Goal: Use online tool/utility

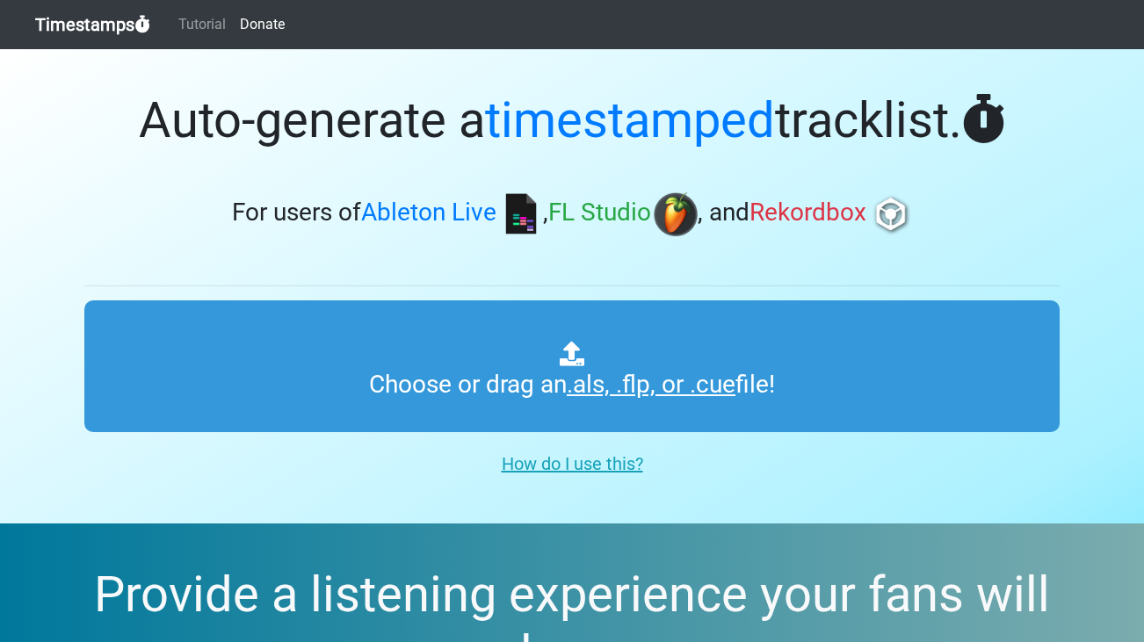
type input "C:\fakepath\HFR 509.als"
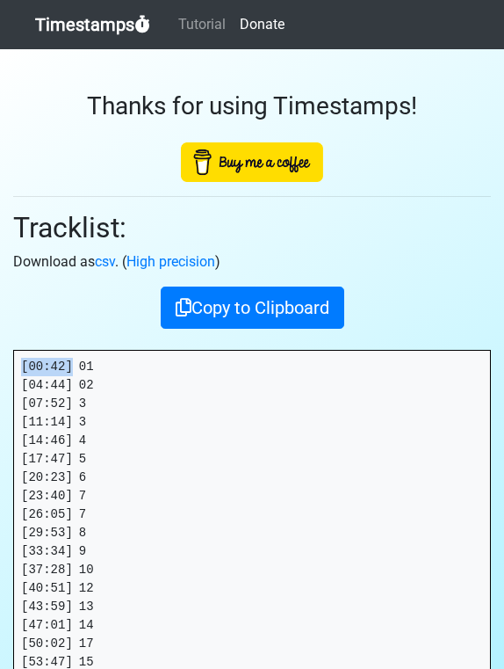
drag, startPoint x: 70, startPoint y: 365, endPoint x: 6, endPoint y: 365, distance: 64.1
click at [6, 365] on div "Thanks for using Timestamps! Tracklist: Download as csv . ( High precision ) Co…" at bounding box center [252, 414] width 504 height 730
copy pre "[00:42]"
drag, startPoint x: 77, startPoint y: 381, endPoint x: -26, endPoint y: 381, distance: 103.7
click at [0, 381] on html "Timestamps Tutorial Donate Thanks for using Timestamps! Tracklist: Download as …" at bounding box center [252, 460] width 504 height 920
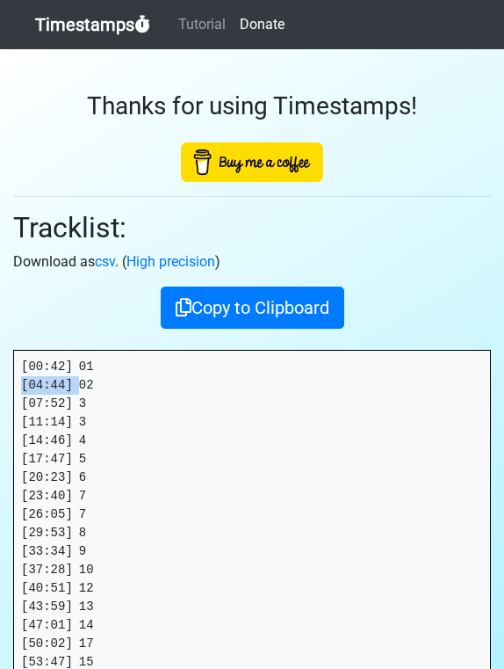
copy pre "[04:44]"
drag, startPoint x: 72, startPoint y: 403, endPoint x: -14, endPoint y: 403, distance: 86.1
click at [0, 403] on html "Timestamps Tutorial Donate Thanks for using Timestamps! Tracklist: Download as …" at bounding box center [252, 460] width 504 height 920
copy pre "[07:52]"
drag, startPoint x: 72, startPoint y: 421, endPoint x: 18, endPoint y: 422, distance: 54.5
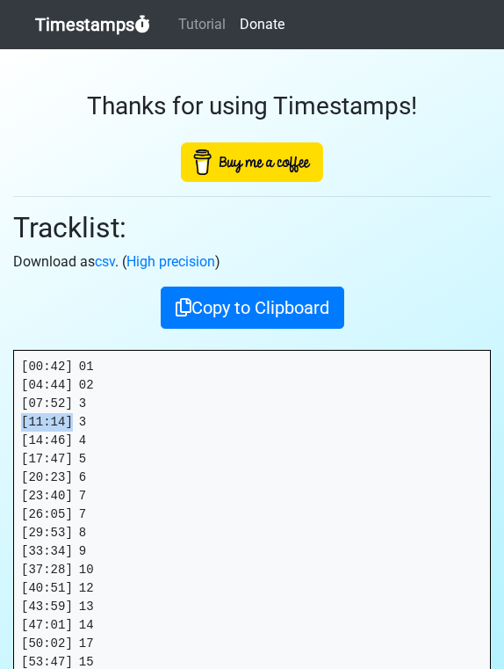
click at [18, 422] on pre "[00:42] 01 [04:44] 02 [07:52] 3 [11:14] 3 [14:46] 4 [17:47] 5 [20:23] 6 [23:40]…" at bounding box center [252, 533] width 476 height 365
copy pre "[11:14]"
drag, startPoint x: 74, startPoint y: 441, endPoint x: -9, endPoint y: 441, distance: 82.6
click at [0, 441] on html "Timestamps Tutorial Donate Thanks for using Timestamps! Tracklist: Download as …" at bounding box center [252, 460] width 504 height 920
copy pre "[14:46]"
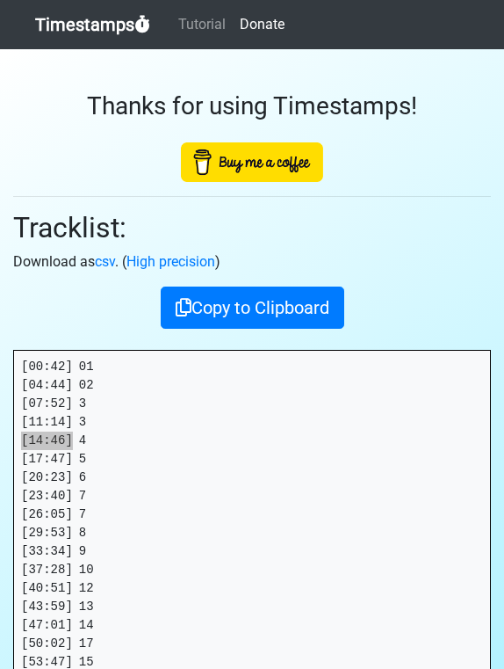
drag, startPoint x: -9, startPoint y: 441, endPoint x: 69, endPoint y: 436, distance: 77.5
click at [69, 436] on pre "[00:42] 01 [04:44] 02 [07:52] 3 [11:14] 3 [14:46] 4 [17:47] 5 [20:23] 6 [23:40]…" at bounding box center [252, 533] width 476 height 365
drag, startPoint x: 73, startPoint y: 460, endPoint x: 6, endPoint y: 460, distance: 66.8
click at [5, 460] on div "Thanks for using Timestamps! Tracklist: Download as csv . ( High precision ) Co…" at bounding box center [252, 414] width 504 height 730
copy pre "[17:47]"
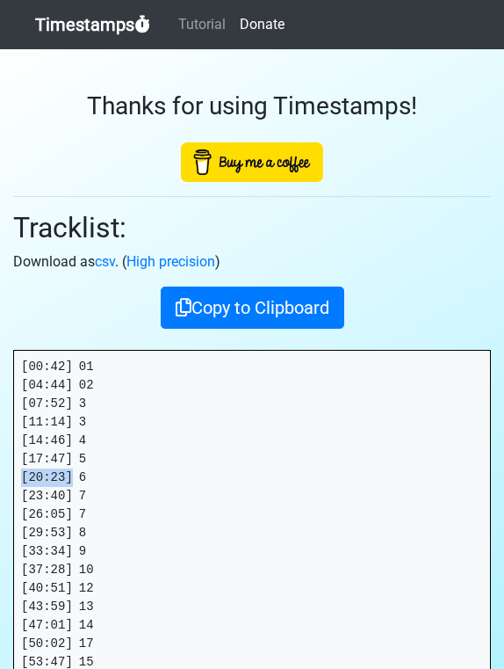
drag, startPoint x: 73, startPoint y: 476, endPoint x: 4, endPoint y: 476, distance: 68.5
click at [4, 476] on div "Thanks for using Timestamps! Tracklist: Download as csv . ( High precision ) Co…" at bounding box center [252, 414] width 504 height 730
copy pre "[20:23]"
drag, startPoint x: 76, startPoint y: 495, endPoint x: -5, endPoint y: 495, distance: 81.7
click at [0, 495] on html "Timestamps Tutorial Donate Thanks for using Timestamps! Tracklist: Download as …" at bounding box center [252, 460] width 504 height 920
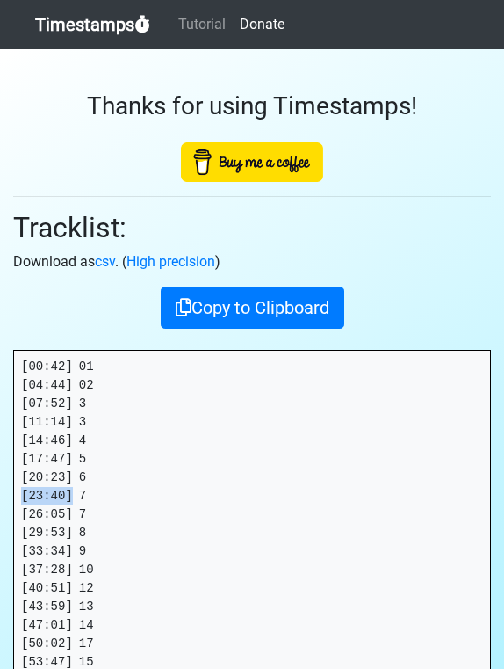
copy pre "[23:40]"
drag, startPoint x: 71, startPoint y: 514, endPoint x: -22, endPoint y: 514, distance: 93.1
click at [0, 514] on html "Timestamps Tutorial Donate Thanks for using Timestamps! Tracklist: Download as …" at bounding box center [252, 460] width 504 height 920
copy pre "[26:05]"
drag, startPoint x: 72, startPoint y: 529, endPoint x: 9, endPoint y: 529, distance: 63.3
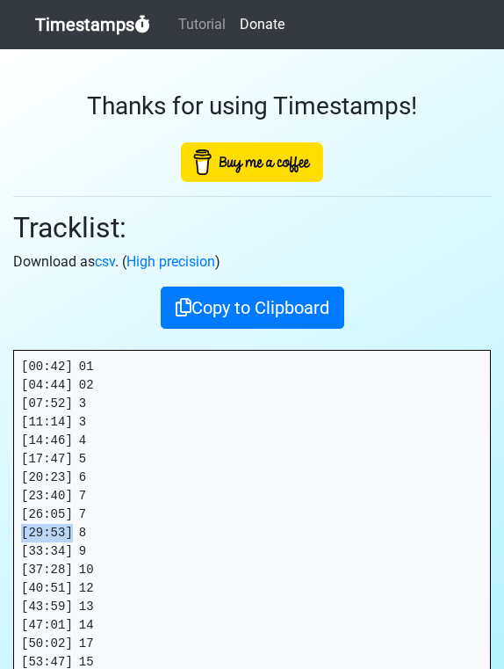
click at [9, 529] on div "Thanks for using Timestamps! Tracklist: Download as csv . ( High precision ) Co…" at bounding box center [252, 414] width 504 height 730
copy pre "[29:53]"
drag, startPoint x: 76, startPoint y: 550, endPoint x: -31, endPoint y: 550, distance: 106.3
click at [0, 550] on html "Timestamps Tutorial Donate Thanks for using Timestamps! Tracklist: Download as …" at bounding box center [252, 460] width 504 height 920
drag, startPoint x: 76, startPoint y: 574, endPoint x: -12, endPoint y: 574, distance: 88.7
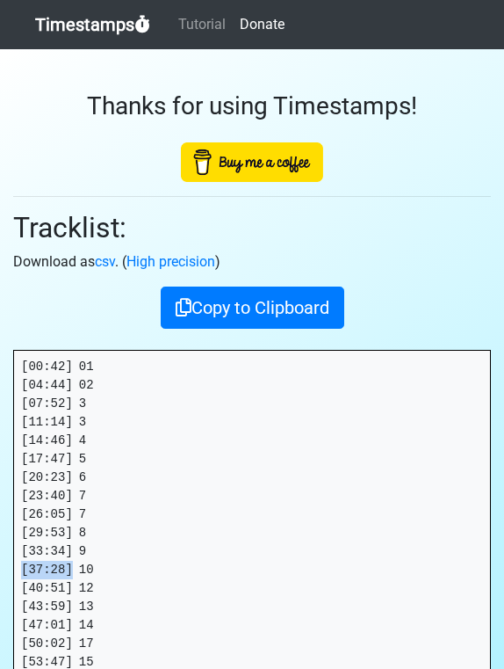
click at [0, 574] on html "Timestamps Tutorial Donate Thanks for using Timestamps! Tracklist: Download as …" at bounding box center [252, 460] width 504 height 920
drag, startPoint x: 75, startPoint y: 588, endPoint x: 19, endPoint y: 588, distance: 55.3
click at [19, 588] on pre "[00:42] 01 [04:44] 02 [07:52] 3 [11:14] 3 [14:46] 4 [17:47] 5 [20:23] 6 [23:40]…" at bounding box center [252, 533] width 476 height 365
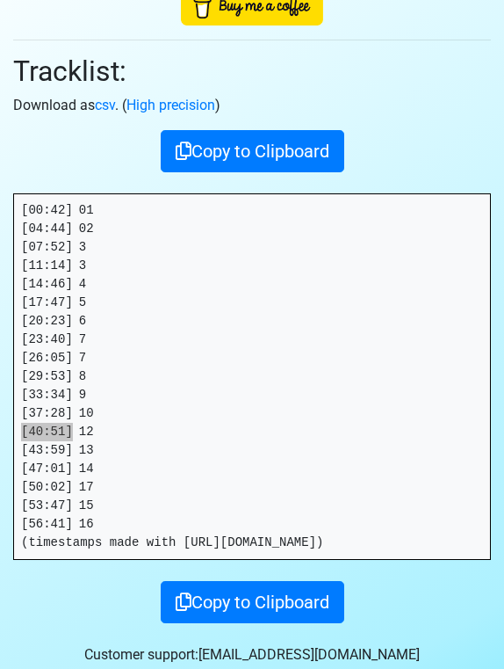
scroll to position [197, 0]
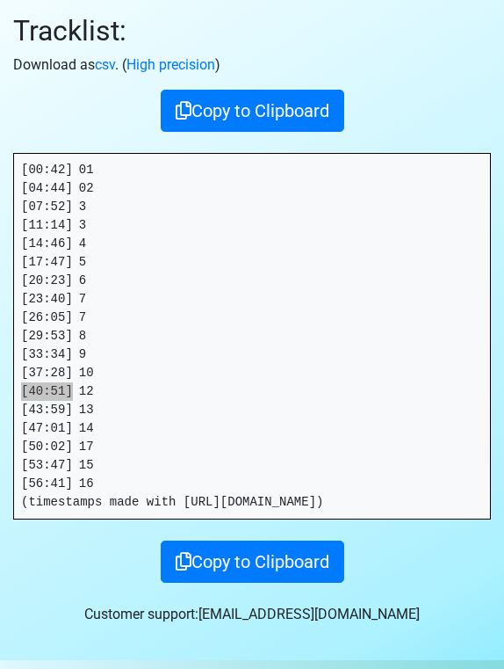
click at [61, 395] on pre "[00:42] 01 [04:44] 02 [07:52] 3 [11:14] 3 [14:46] 4 [17:47] 5 [20:23] 6 [23:40]…" at bounding box center [252, 336] width 476 height 365
drag, startPoint x: 70, startPoint y: 411, endPoint x: -25, endPoint y: 398, distance: 96.7
click at [0, 398] on html "Timestamps Tutorial Donate Thanks for using Timestamps! Tracklist: Download as …" at bounding box center [252, 263] width 504 height 920
drag, startPoint x: 80, startPoint y: 428, endPoint x: -17, endPoint y: 428, distance: 96.6
click at [0, 428] on html "Timestamps Tutorial Donate Thanks for using Timestamps! Tracklist: Download as …" at bounding box center [252, 263] width 504 height 920
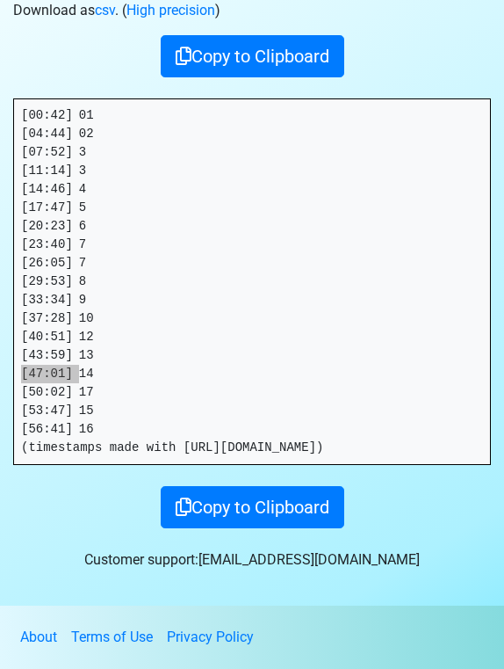
scroll to position [250, 0]
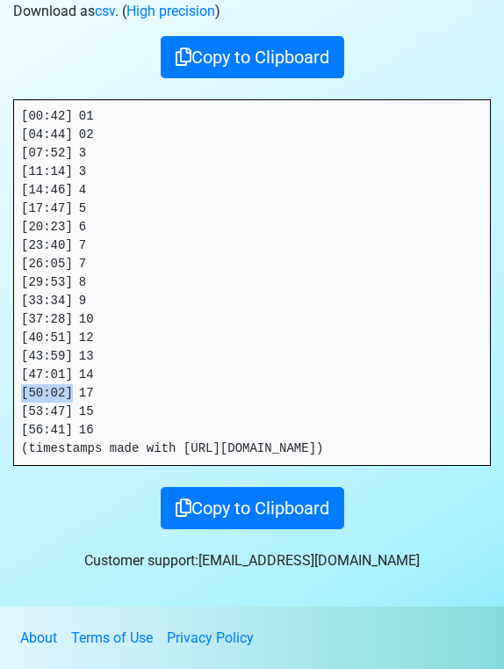
drag, startPoint x: 72, startPoint y: 393, endPoint x: 10, endPoint y: 393, distance: 62.4
click at [10, 393] on div "Thanks for using Timestamps! Tracklist: Download as csv . ( High precision ) Co…" at bounding box center [252, 164] width 504 height 730
drag, startPoint x: 74, startPoint y: 411, endPoint x: 17, endPoint y: 411, distance: 57.1
click at [17, 411] on pre "[00:42] 01 [04:44] 02 [07:52] 3 [11:14] 3 [14:46] 4 [17:47] 5 [20:23] 6 [23:40]…" at bounding box center [252, 282] width 476 height 365
drag, startPoint x: 76, startPoint y: 429, endPoint x: 4, endPoint y: 429, distance: 72.0
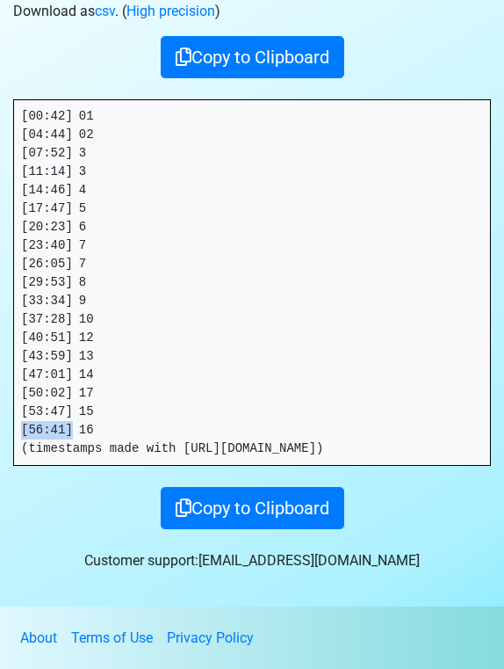
click at [4, 429] on div "Thanks for using Timestamps! Tracklist: Download as csv . ( High precision ) Co…" at bounding box center [252, 164] width 504 height 730
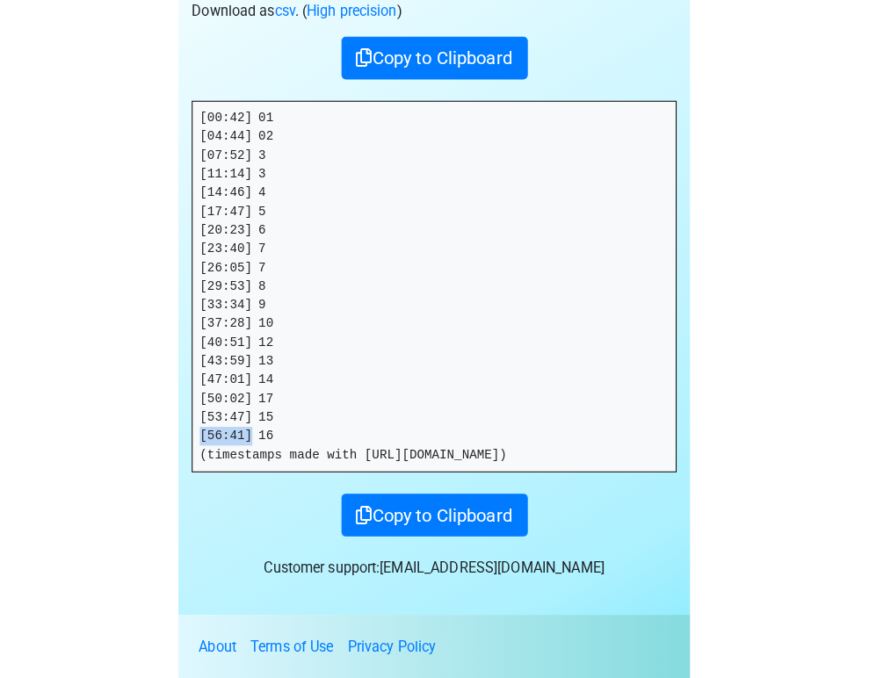
scroll to position [241, 0]
